Goal: Task Accomplishment & Management: Manage account settings

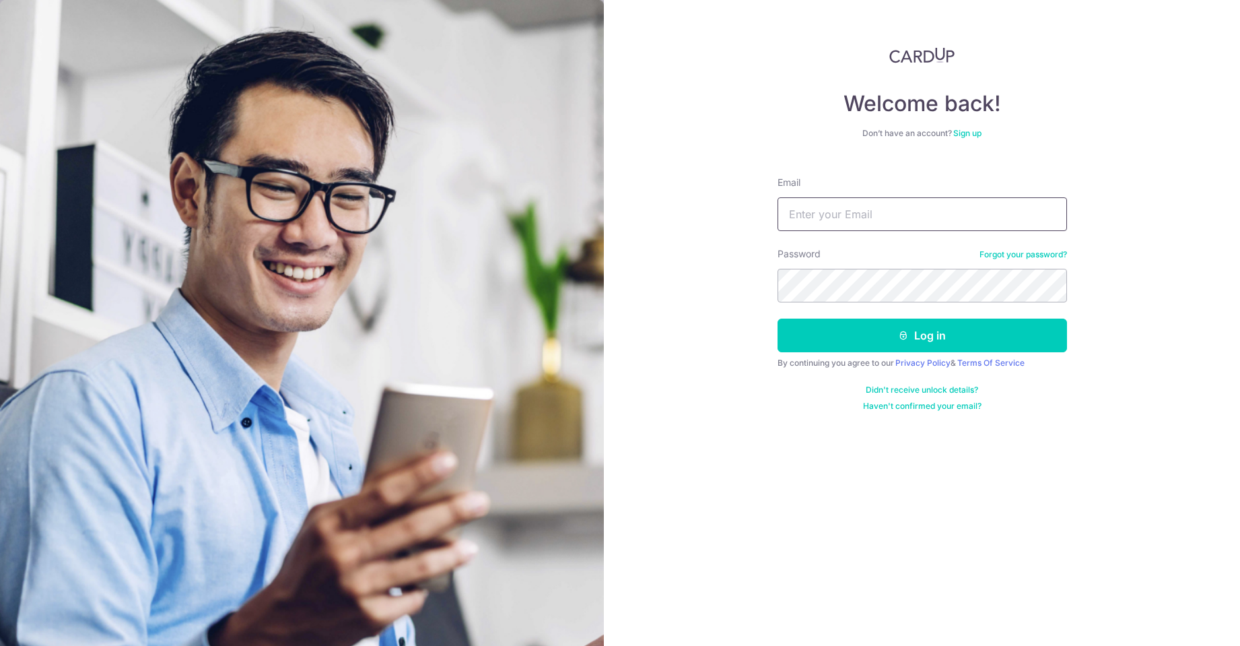
type input "[EMAIL_ADDRESS][DOMAIN_NAME]"
click at [928, 347] on button "Log in" at bounding box center [922, 335] width 289 height 34
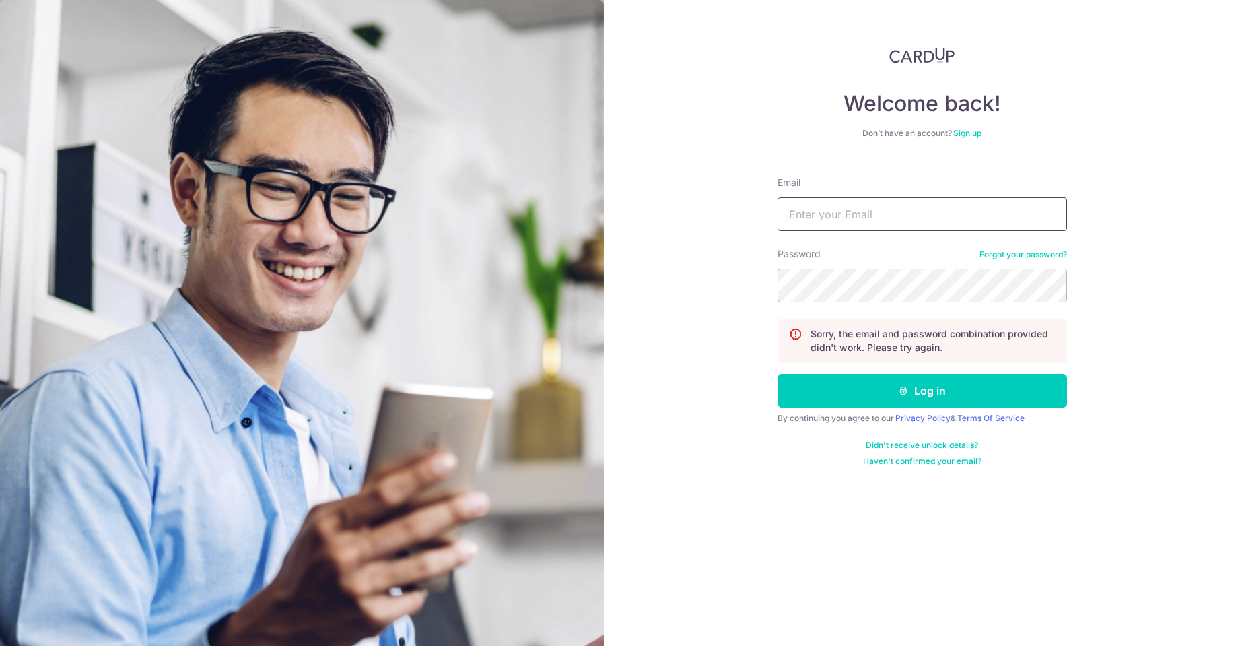
click at [899, 213] on input "Email" at bounding box center [922, 214] width 289 height 34
type input "ky_chua@yahoo.com"
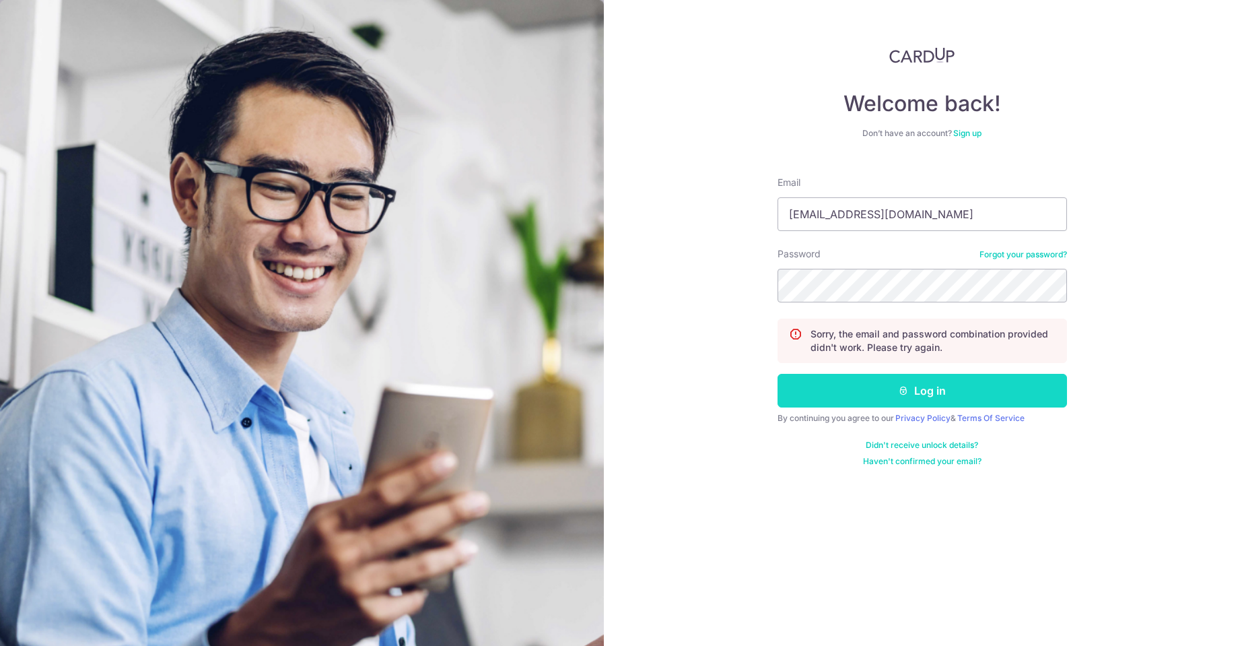
click at [908, 377] on button "Log in" at bounding box center [922, 391] width 289 height 34
